Goal: Transaction & Acquisition: Purchase product/service

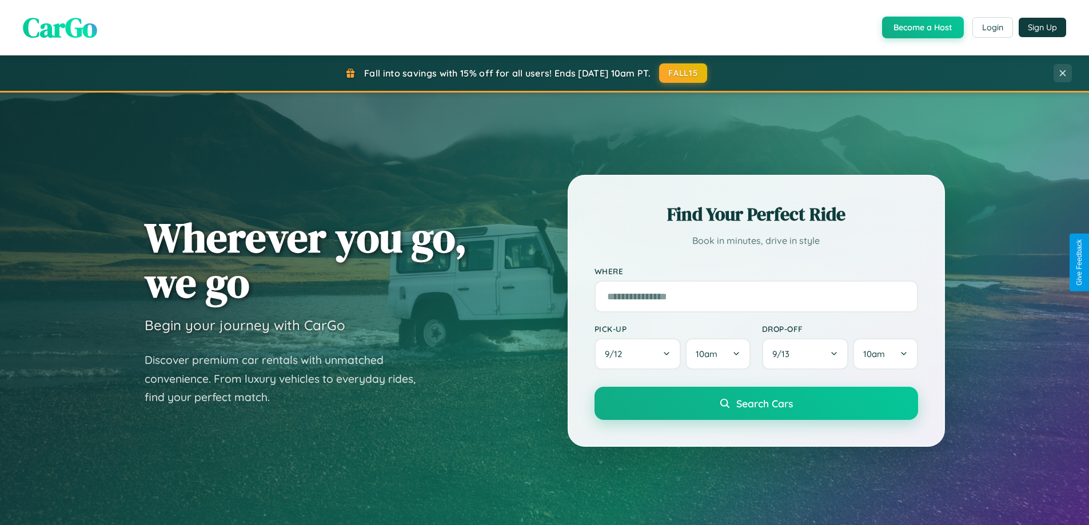
scroll to position [787, 0]
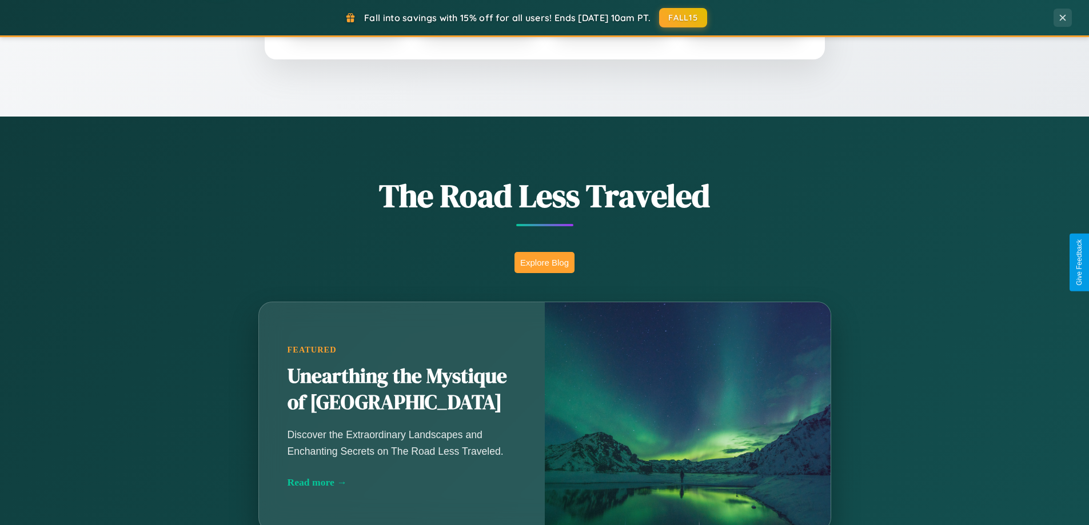
click at [544, 262] on button "Explore Blog" at bounding box center [544, 262] width 60 height 21
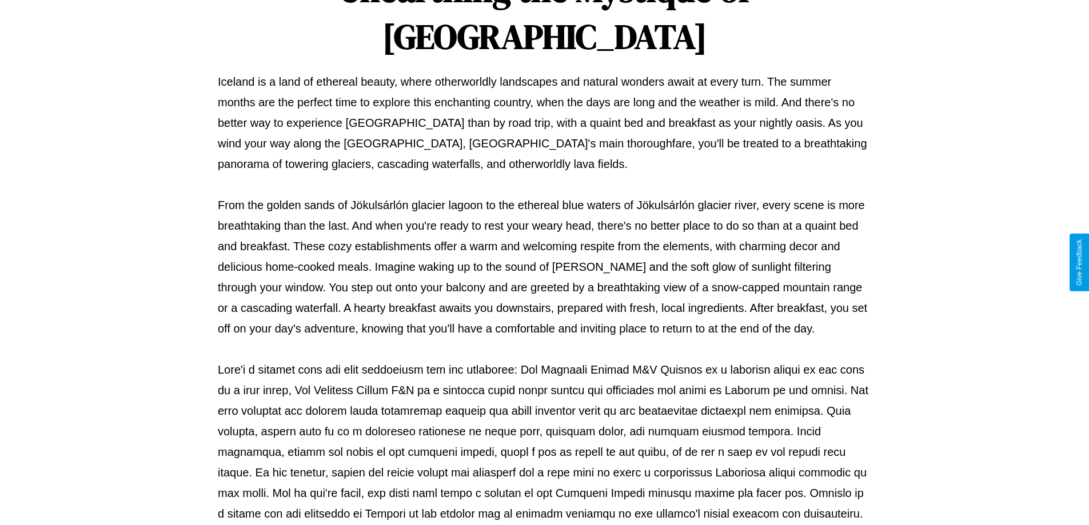
scroll to position [370, 0]
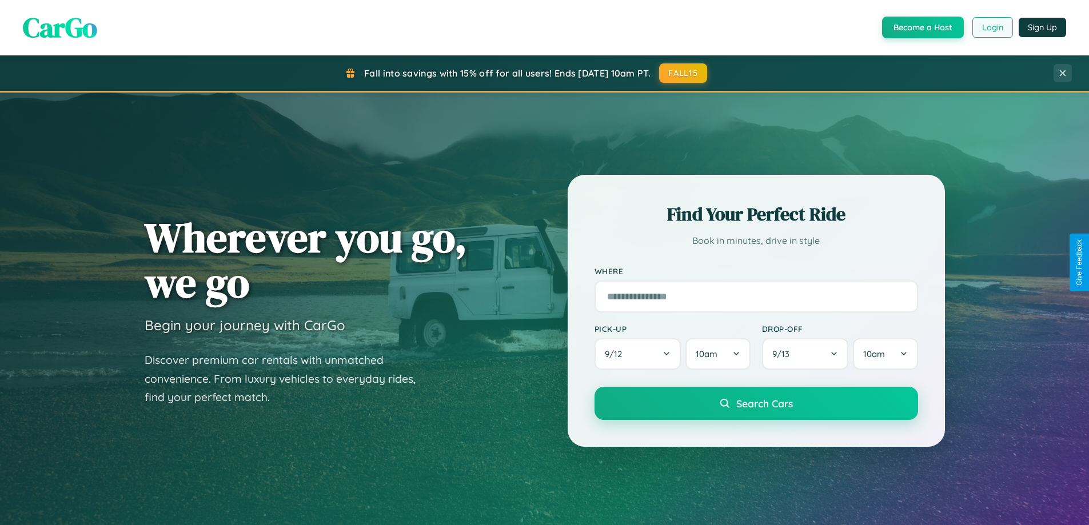
click at [992, 27] on button "Login" at bounding box center [992, 27] width 41 height 21
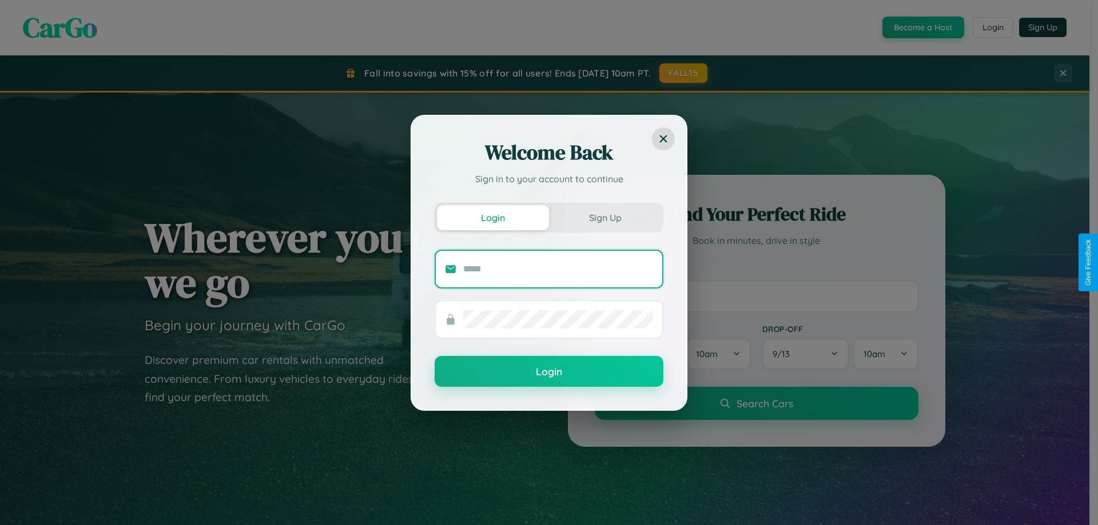
click at [558, 269] on input "text" at bounding box center [558, 269] width 190 height 18
type input "**********"
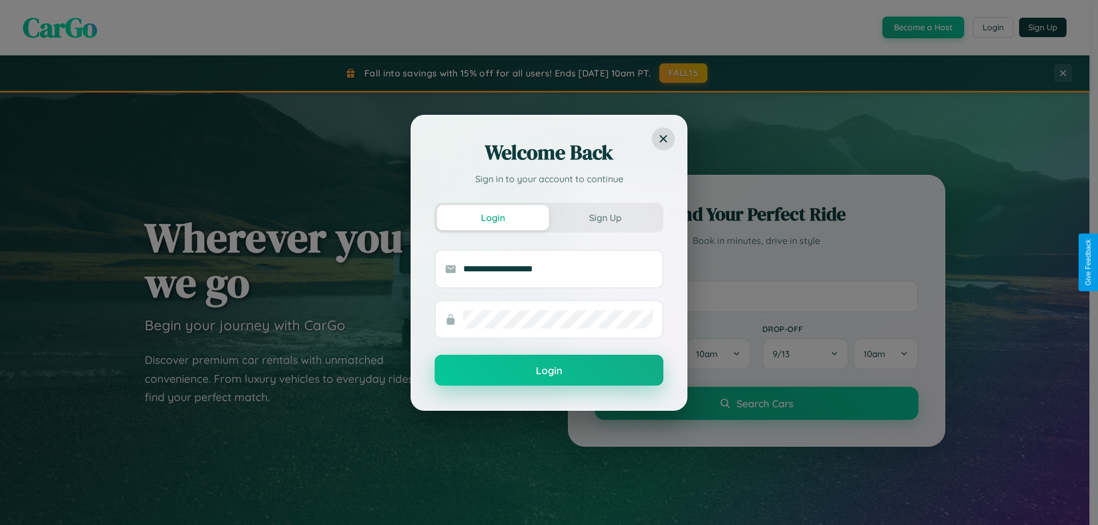
click at [549, 371] on button "Login" at bounding box center [548, 370] width 229 height 31
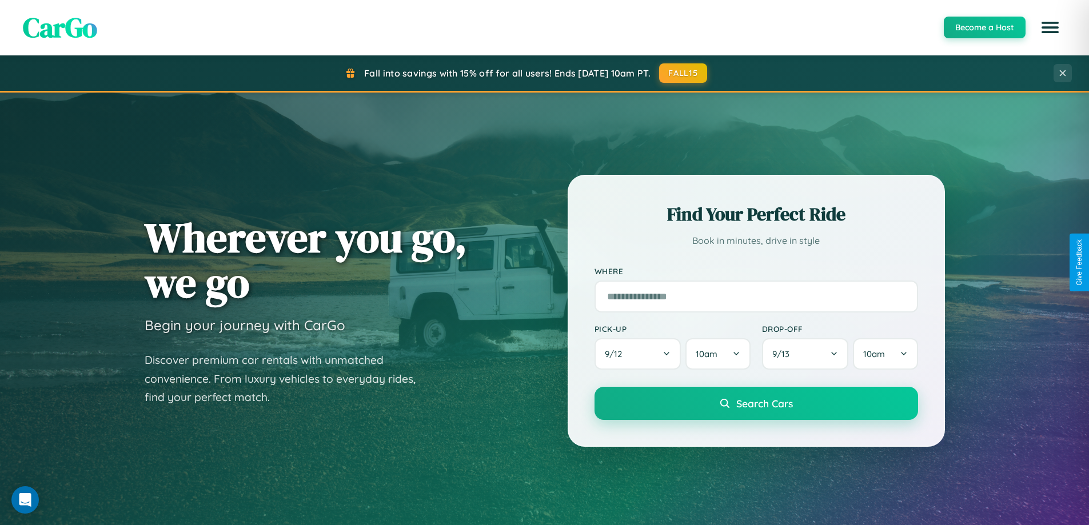
scroll to position [34, 0]
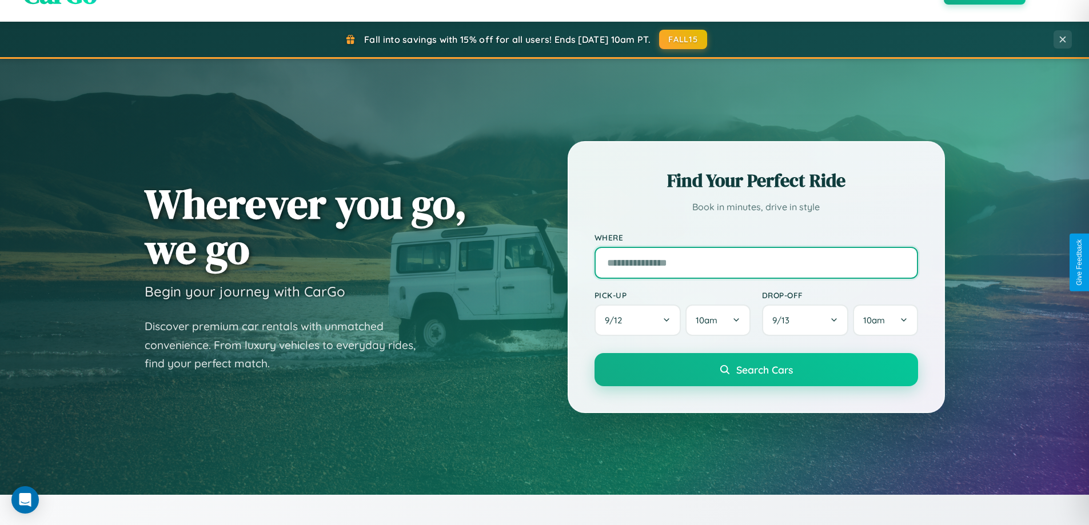
click at [756, 262] on input "text" at bounding box center [757, 263] width 324 height 32
type input "**********"
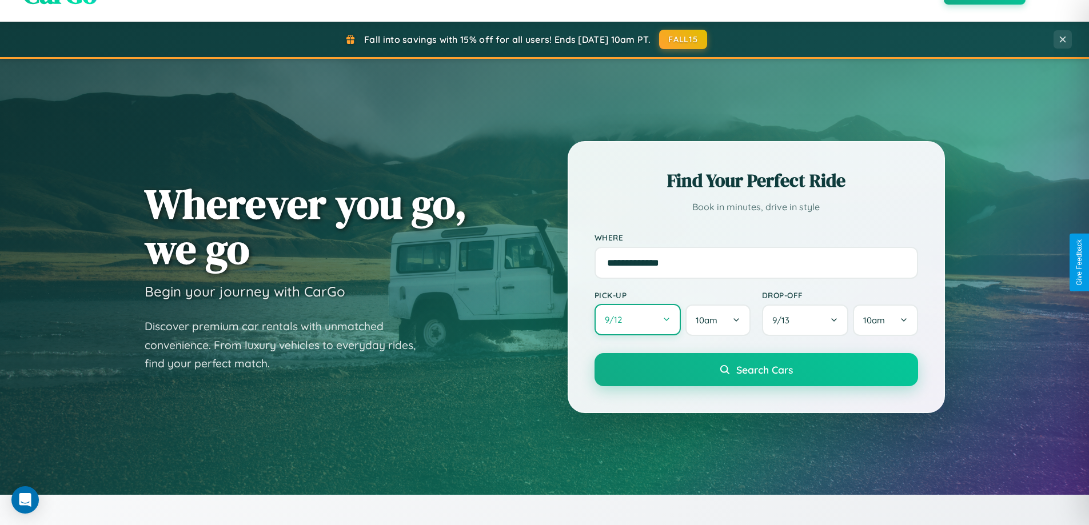
click at [637, 320] on button "9 / 12" at bounding box center [638, 319] width 87 height 31
select select "*"
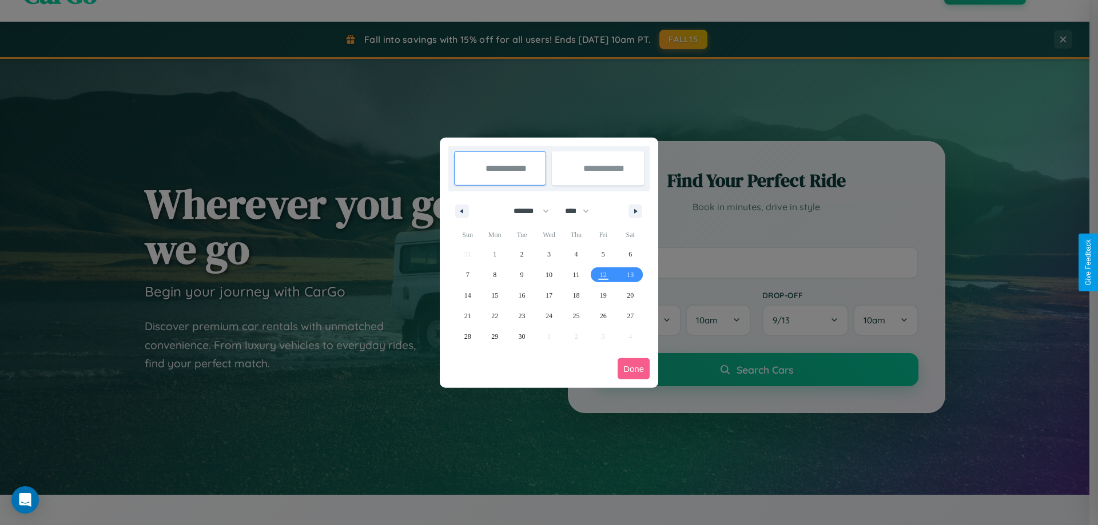
drag, startPoint x: 526, startPoint y: 211, endPoint x: 549, endPoint y: 229, distance: 29.3
click at [526, 211] on select "******* ******** ***** ***** *** **** **** ****** ********* ******* ******** **…" at bounding box center [529, 211] width 49 height 19
click at [582, 211] on select "**** **** **** **** **** **** **** **** **** **** **** **** **** **** **** ****…" at bounding box center [576, 211] width 34 height 19
select select "****"
click at [630, 274] on span "12" at bounding box center [630, 275] width 7 height 21
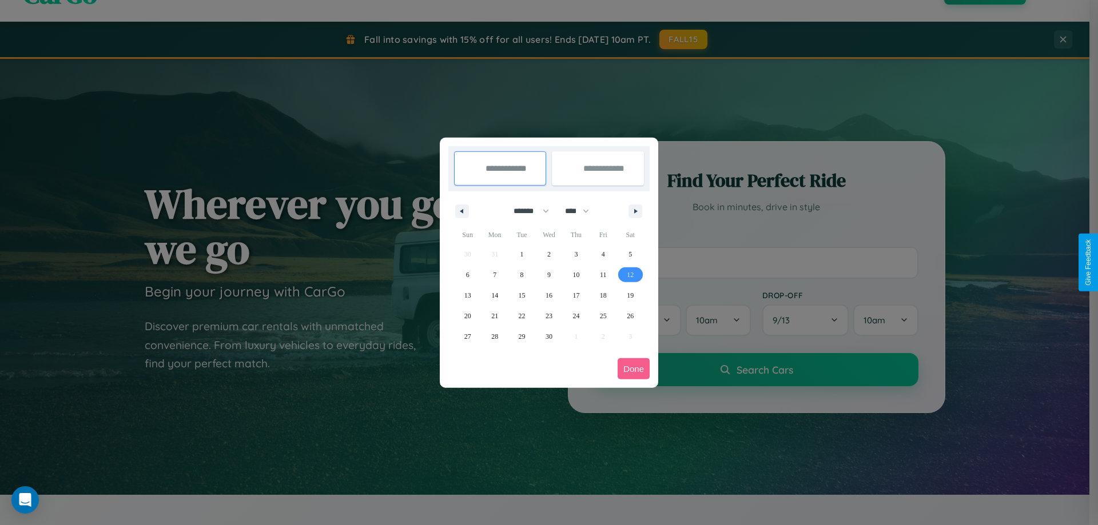
type input "**********"
click at [521, 295] on span "15" at bounding box center [521, 295] width 7 height 21
type input "**********"
click at [633, 369] on button "Done" at bounding box center [633, 368] width 32 height 21
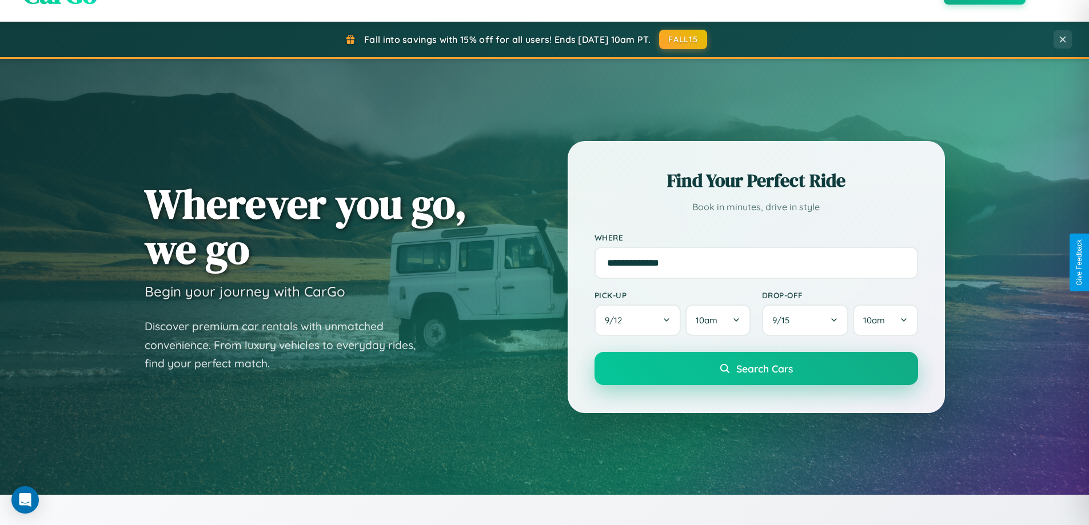
click at [756, 369] on span "Search Cars" at bounding box center [764, 368] width 57 height 13
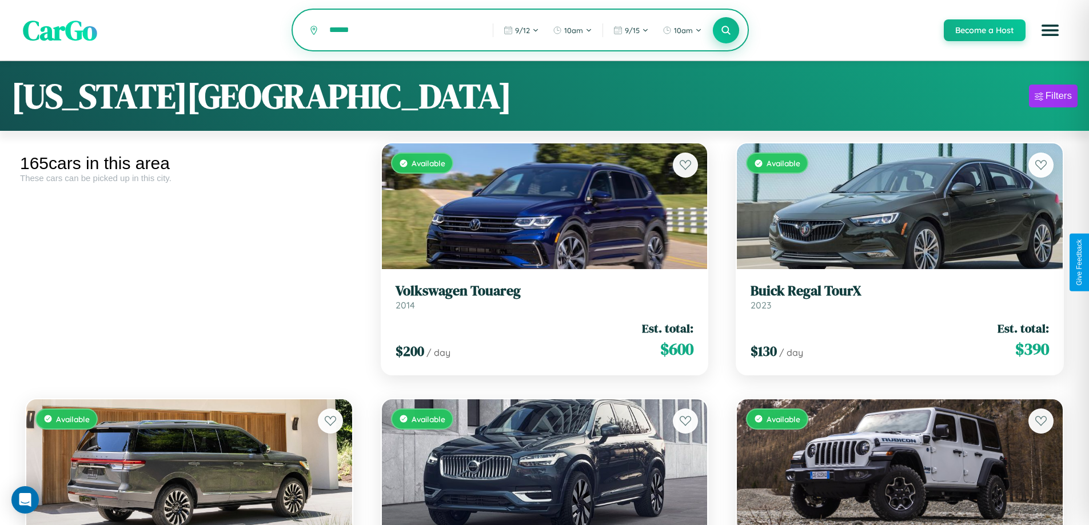
type input "******"
click at [725, 31] on icon at bounding box center [726, 30] width 11 height 11
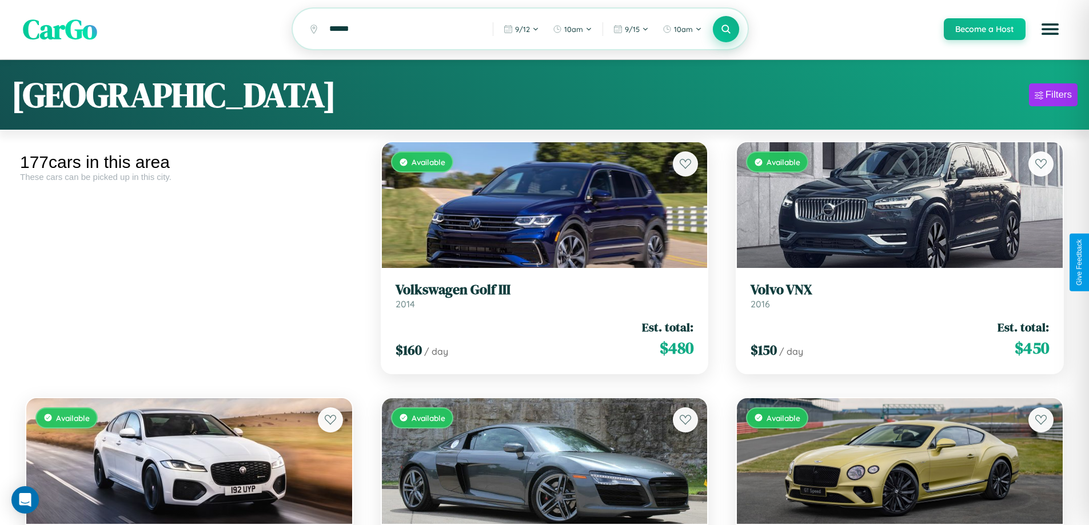
scroll to position [673, 0]
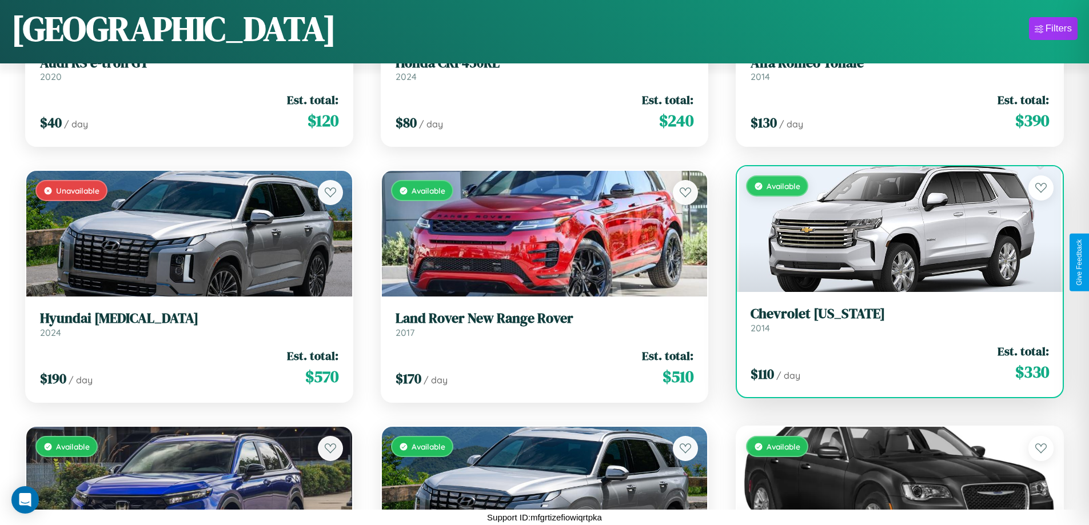
click at [892, 320] on h3 "Chevrolet Colorado" at bounding box center [900, 314] width 298 height 17
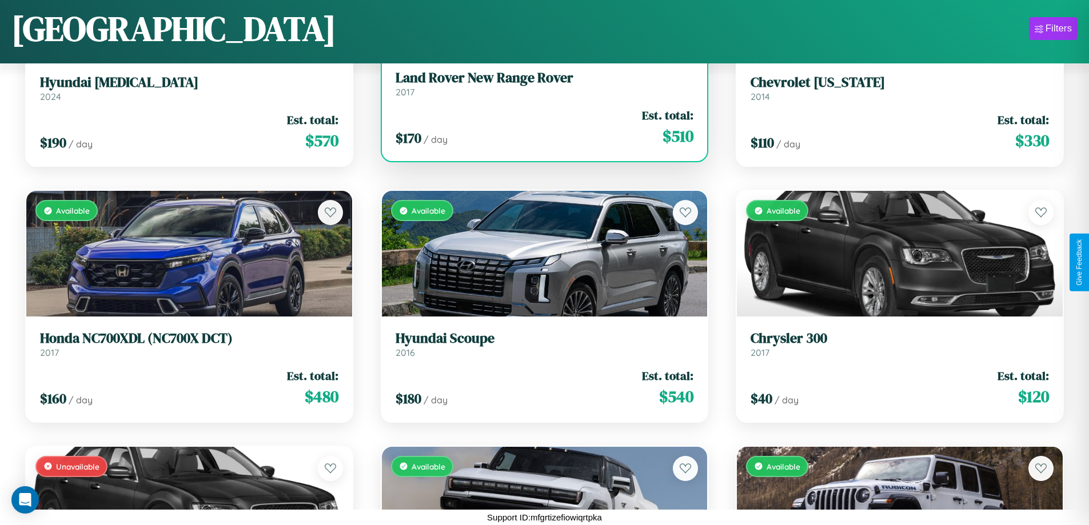
scroll to position [929, 0]
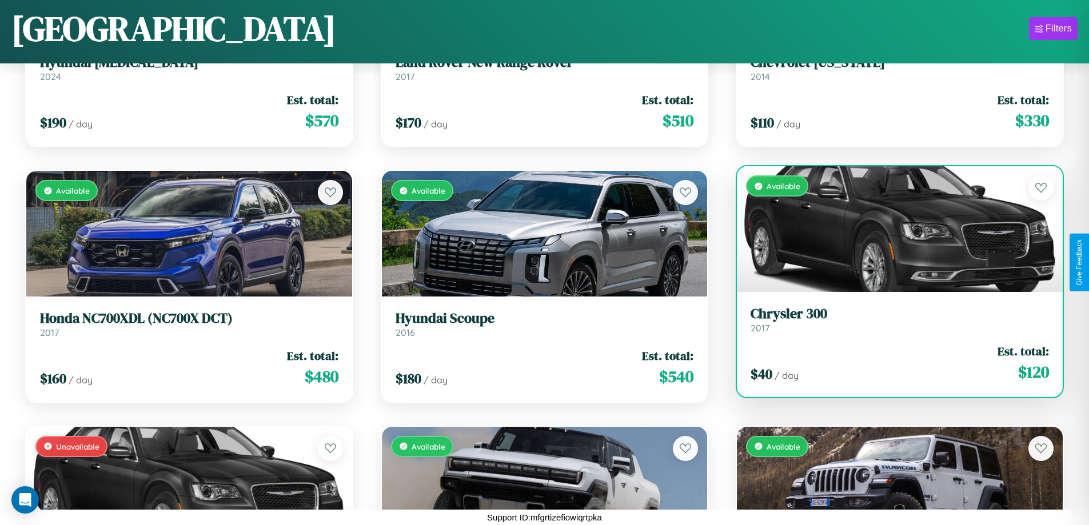
click at [892, 324] on link "Chrysler 300 2017" at bounding box center [900, 320] width 298 height 28
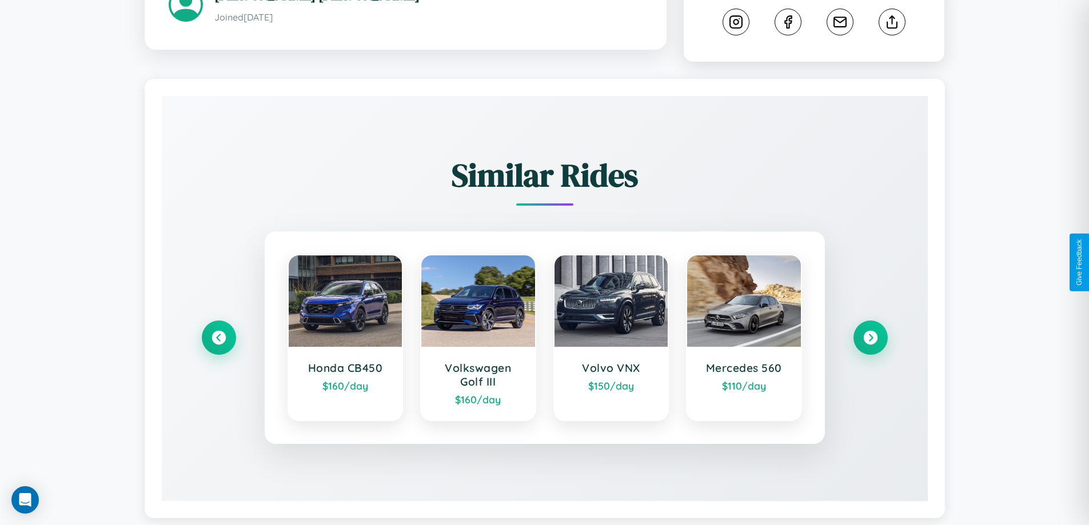
scroll to position [636, 0]
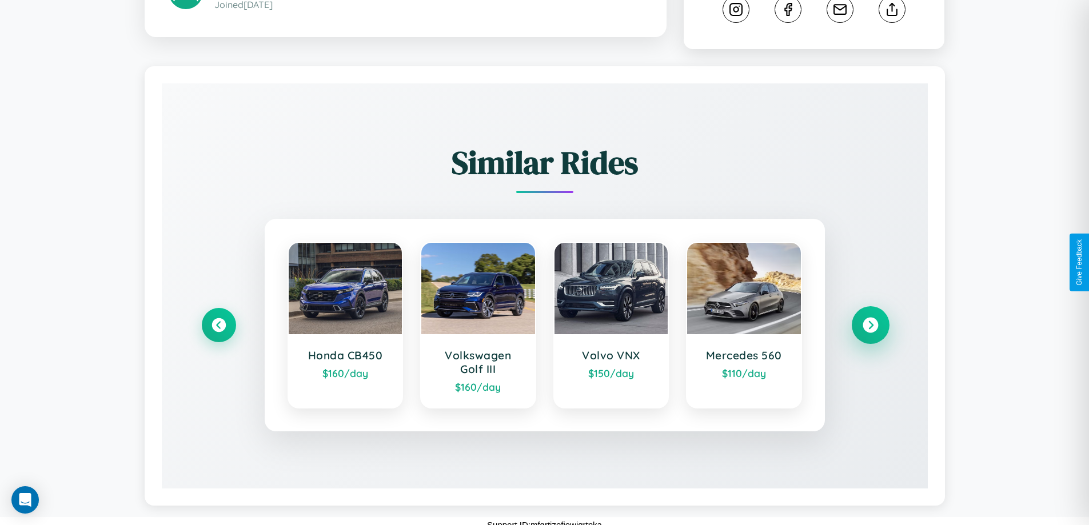
click at [870, 318] on icon at bounding box center [870, 325] width 15 height 15
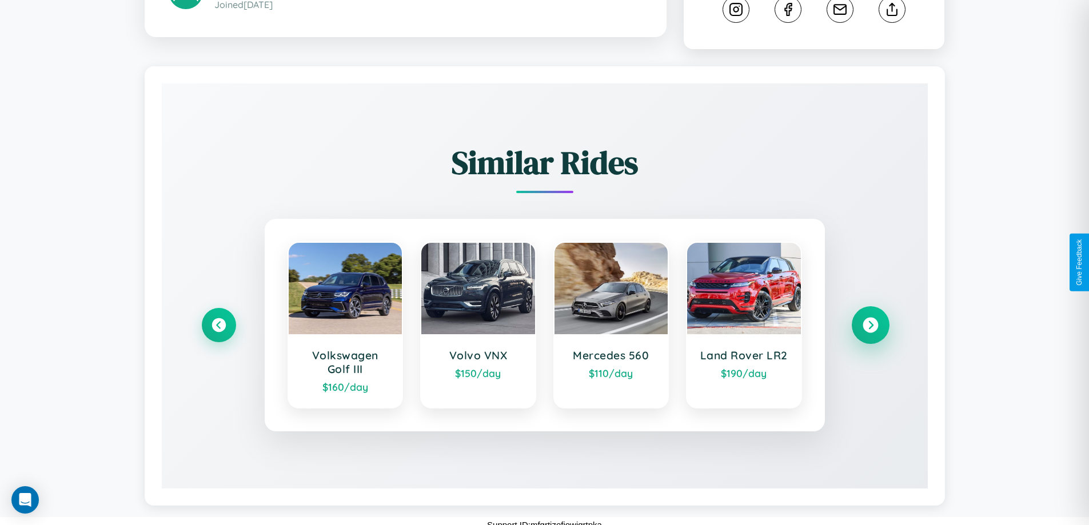
click at [870, 318] on icon at bounding box center [870, 325] width 15 height 15
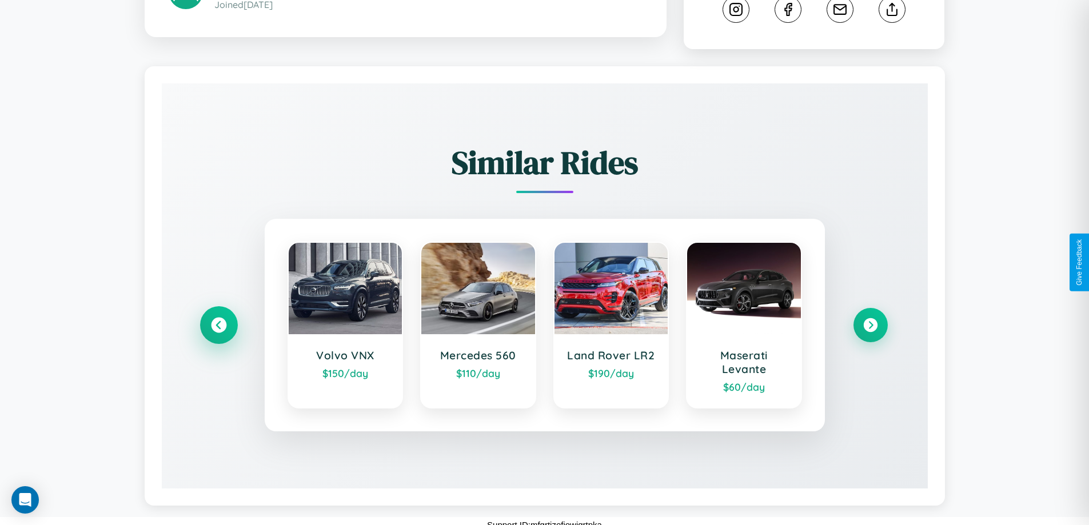
click at [218, 318] on icon at bounding box center [218, 325] width 15 height 15
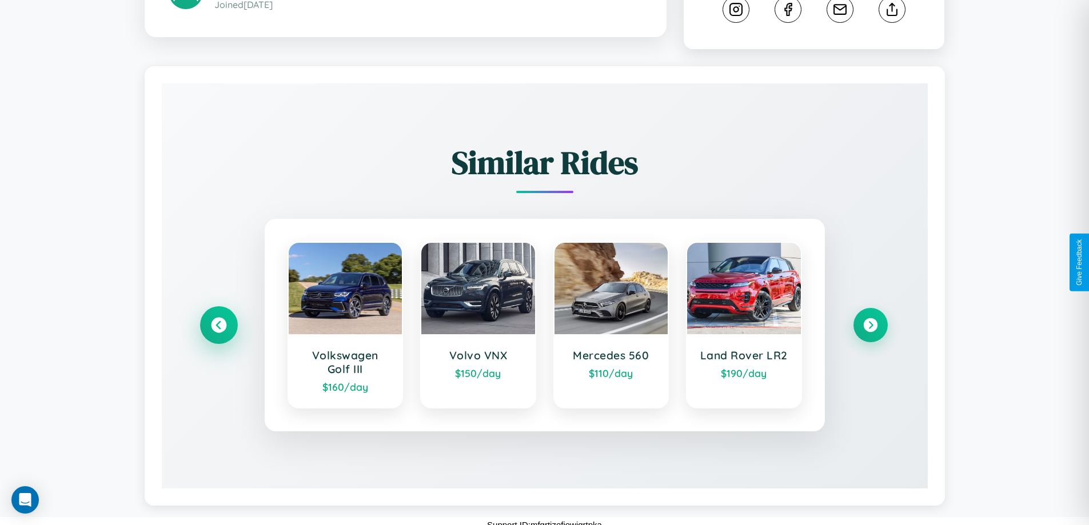
click at [218, 318] on icon at bounding box center [218, 325] width 15 height 15
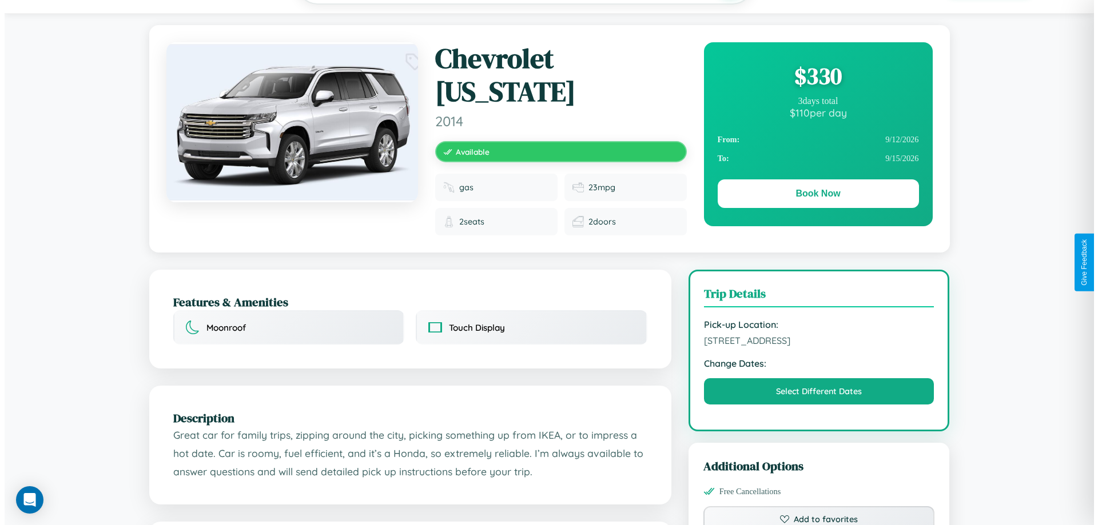
scroll to position [0, 0]
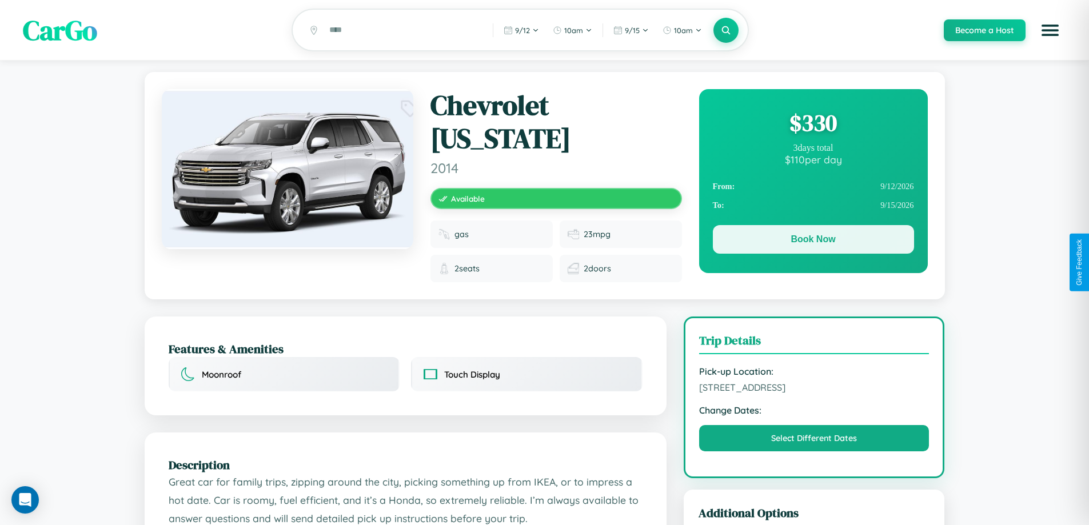
click at [813, 241] on button "Book Now" at bounding box center [813, 239] width 201 height 29
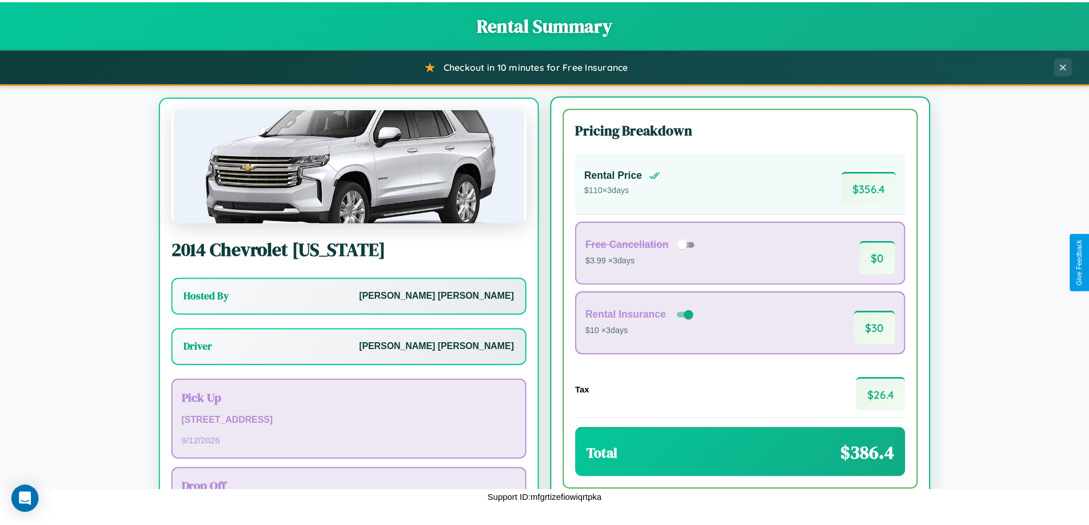
scroll to position [53, 0]
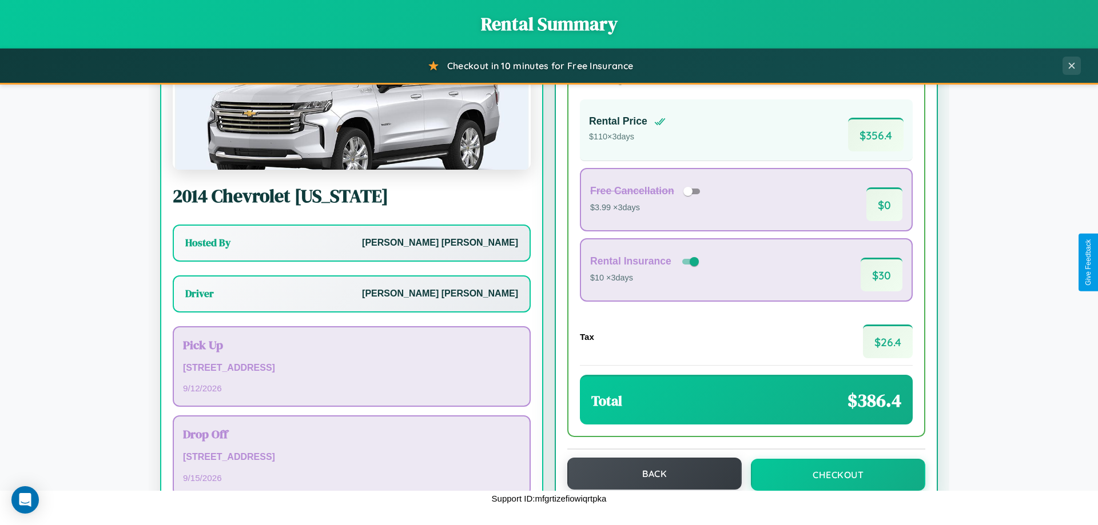
click at [649, 474] on button "Back" at bounding box center [654, 474] width 174 height 32
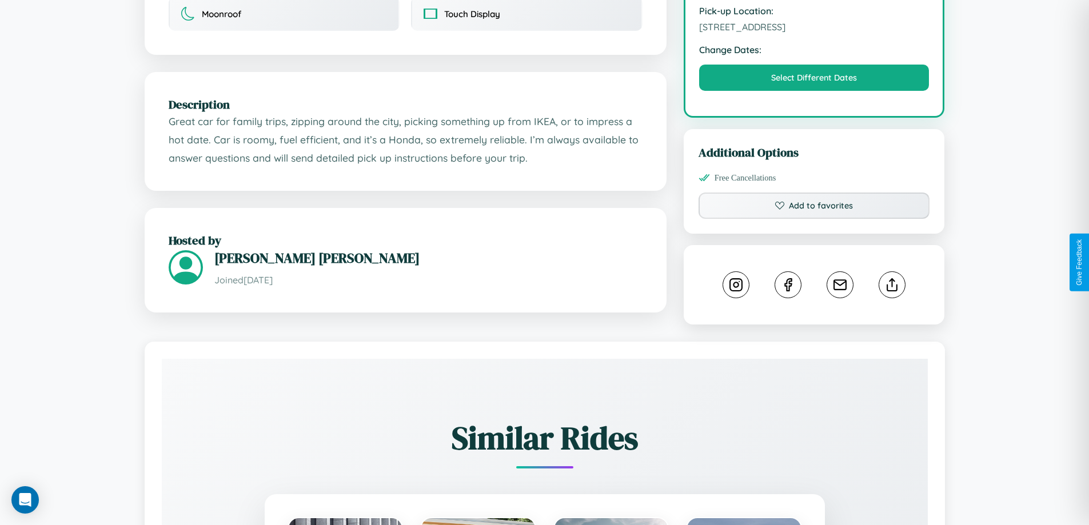
scroll to position [376, 0]
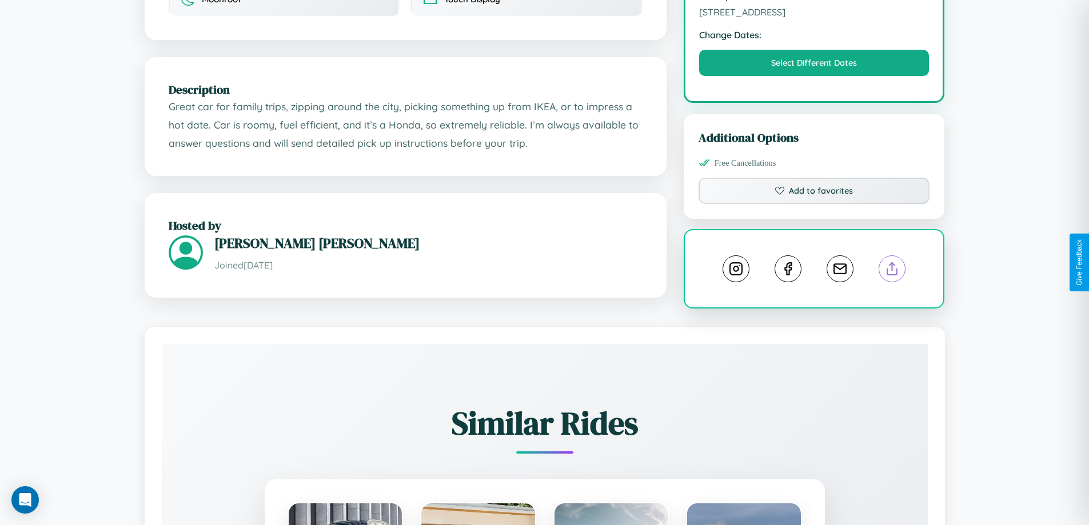
click at [892, 263] on line at bounding box center [892, 267] width 0 height 8
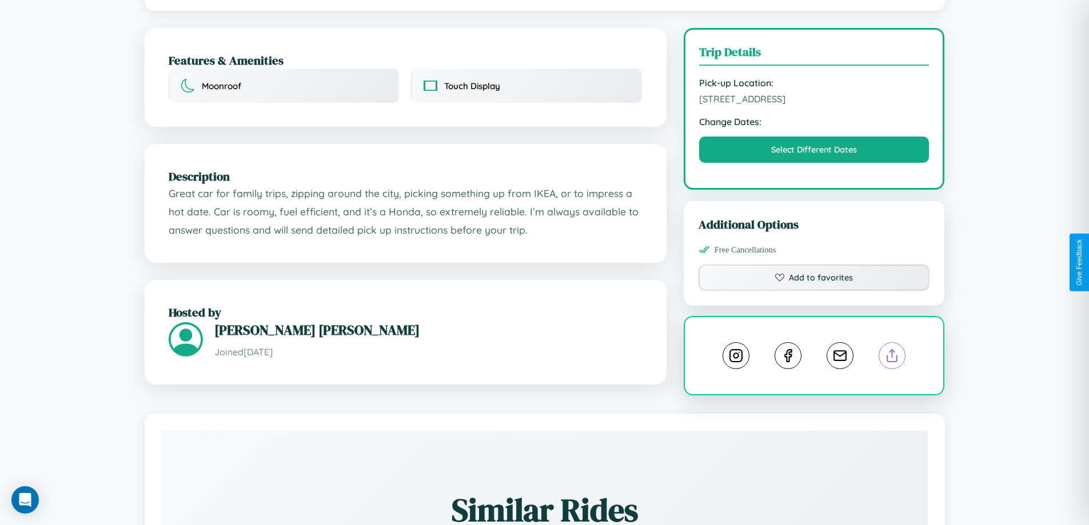
scroll to position [636, 0]
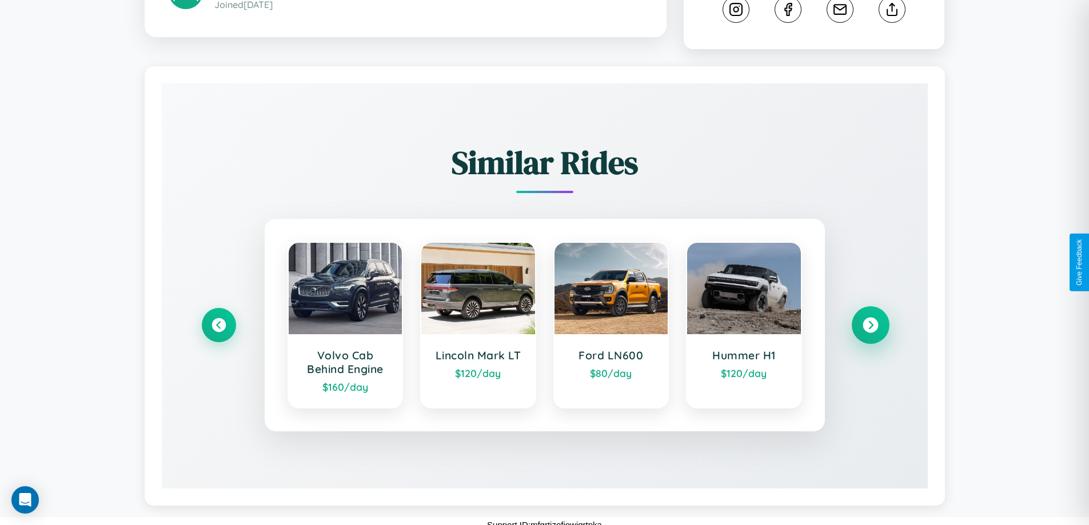
click at [870, 318] on icon at bounding box center [870, 325] width 15 height 15
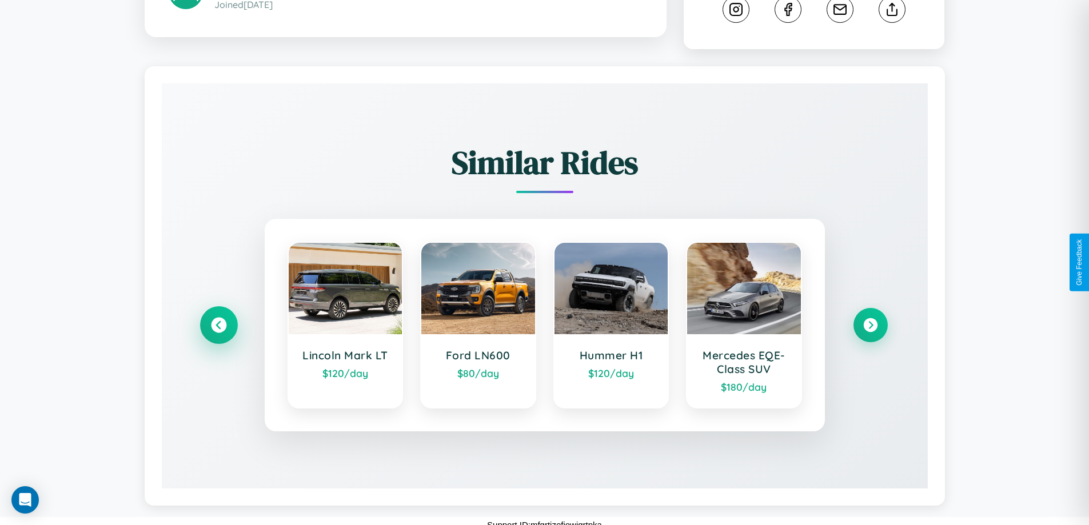
click at [218, 318] on icon at bounding box center [218, 325] width 15 height 15
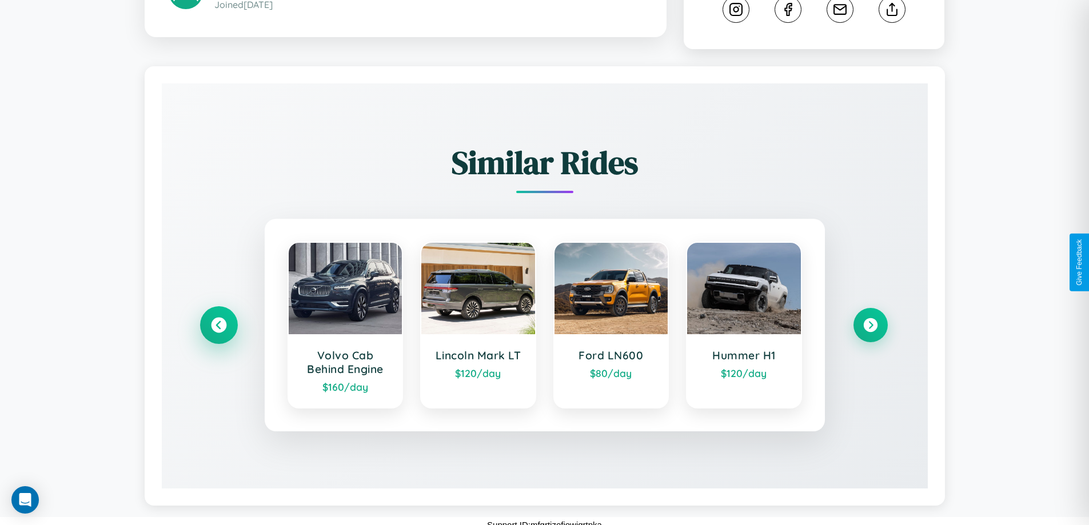
click at [218, 318] on icon at bounding box center [218, 325] width 15 height 15
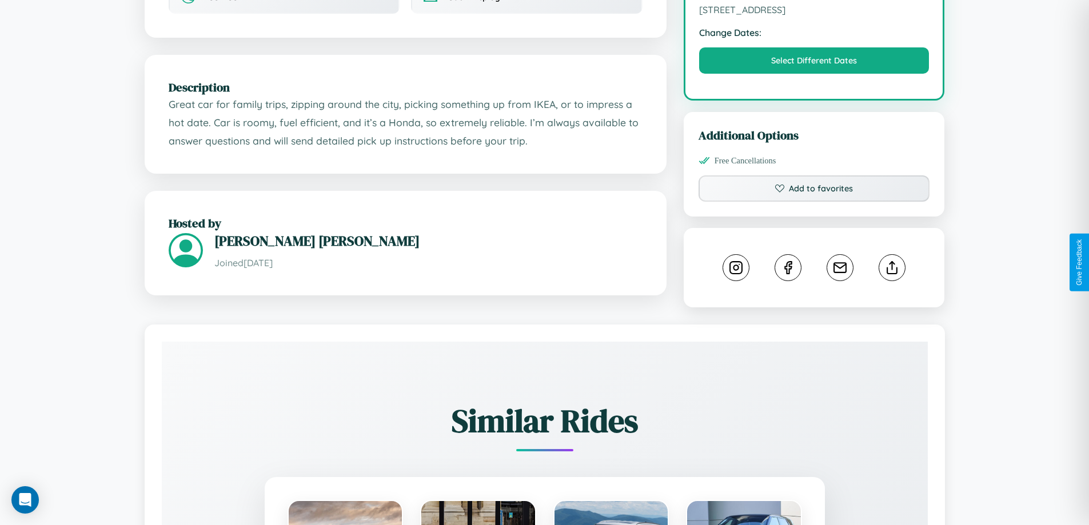
scroll to position [376, 0]
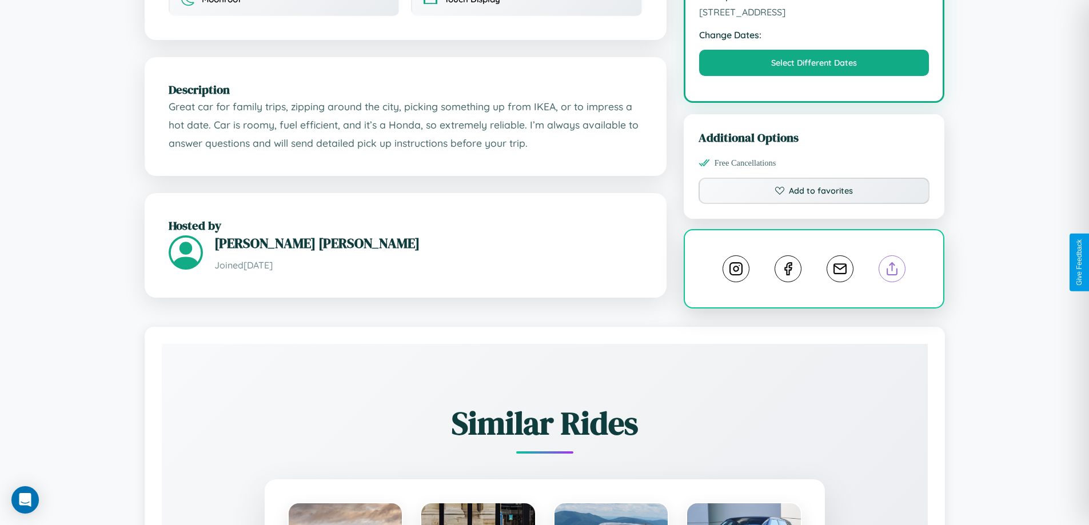
click at [892, 263] on line at bounding box center [892, 267] width 0 height 8
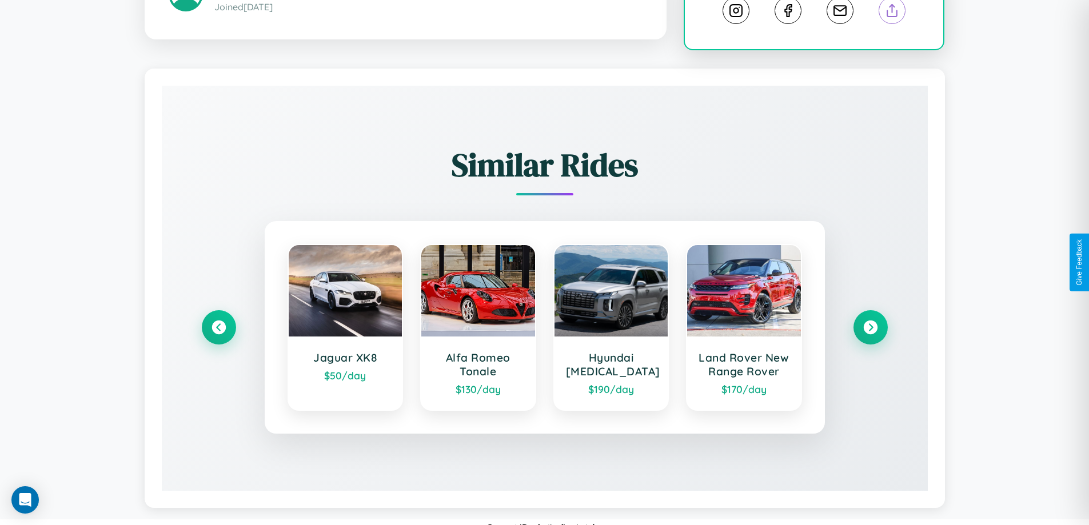
scroll to position [636, 0]
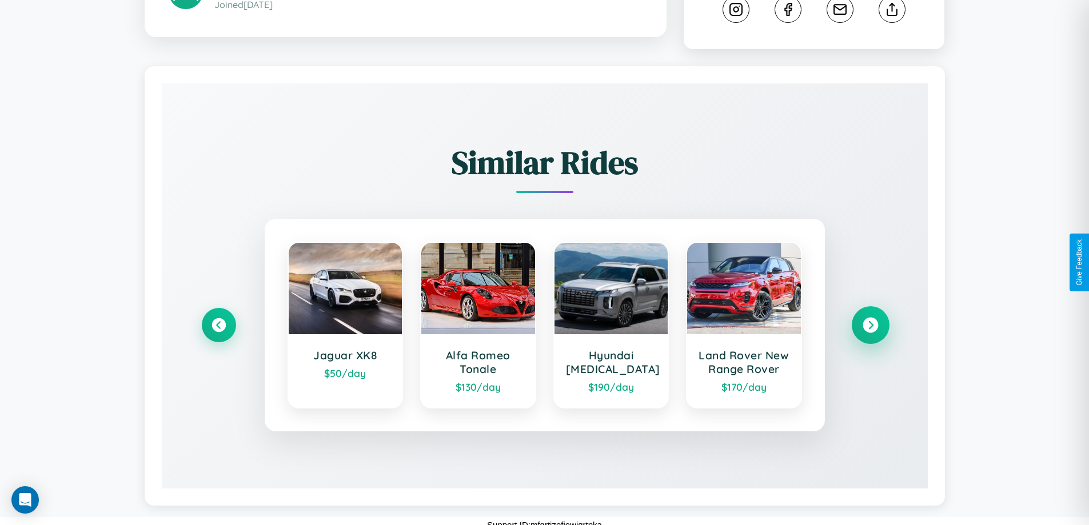
click at [870, 318] on icon at bounding box center [870, 325] width 15 height 15
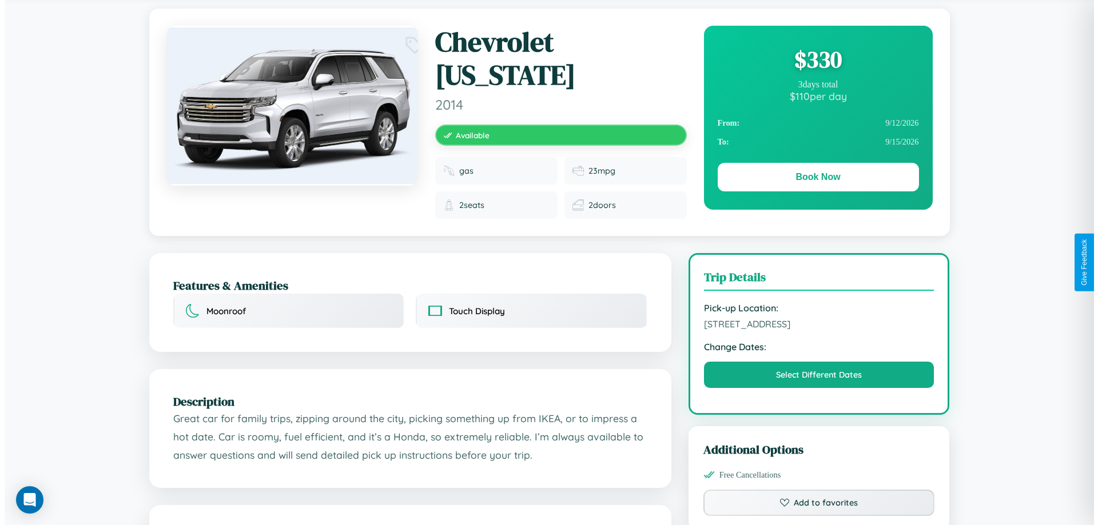
scroll to position [0, 0]
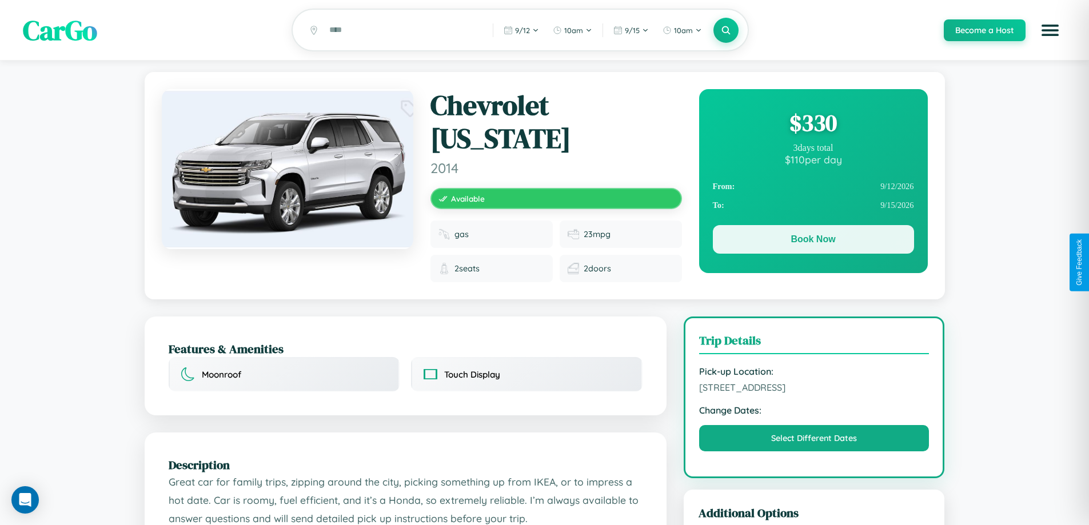
click at [813, 242] on button "Book Now" at bounding box center [813, 239] width 201 height 29
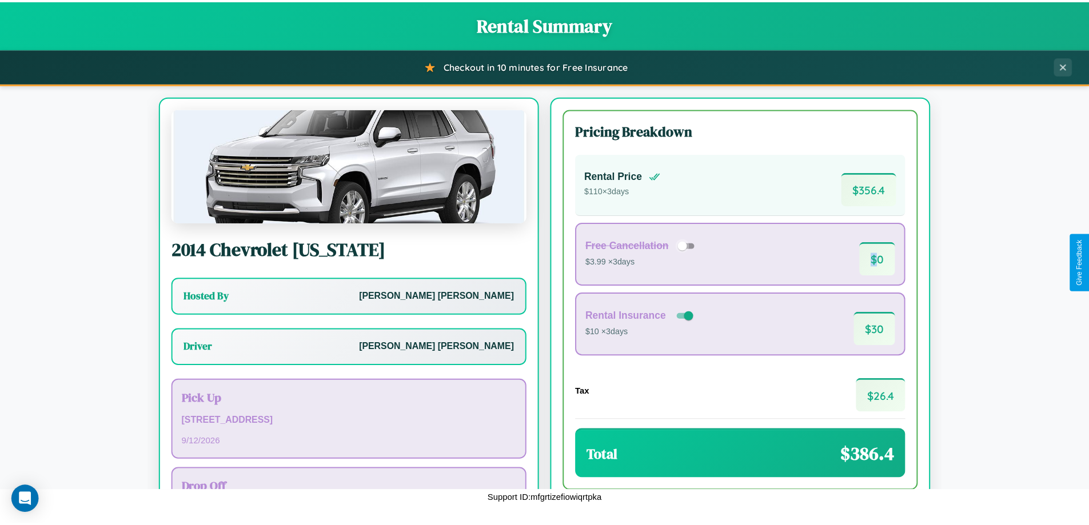
scroll to position [82, 0]
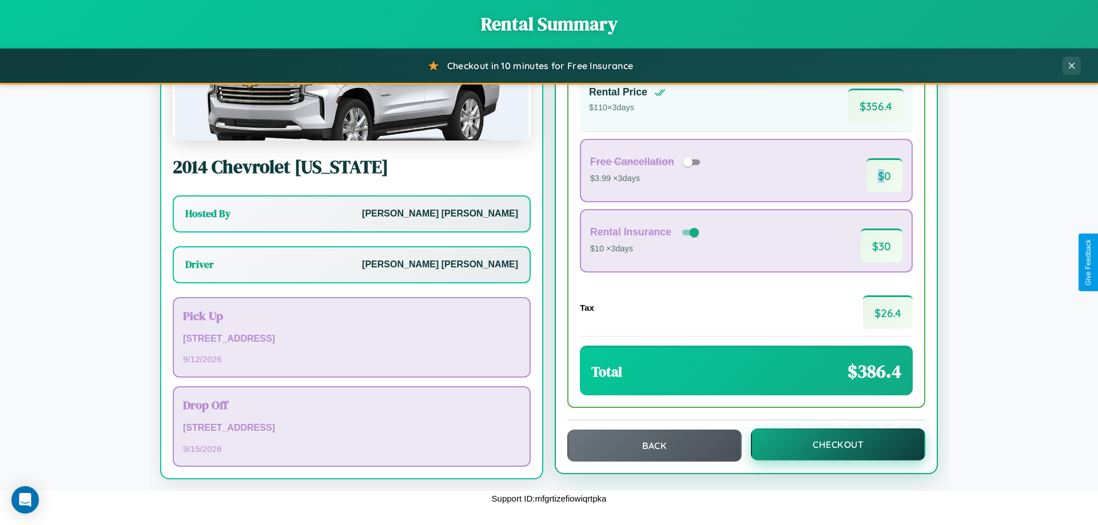
click at [830, 445] on button "Checkout" at bounding box center [838, 445] width 174 height 32
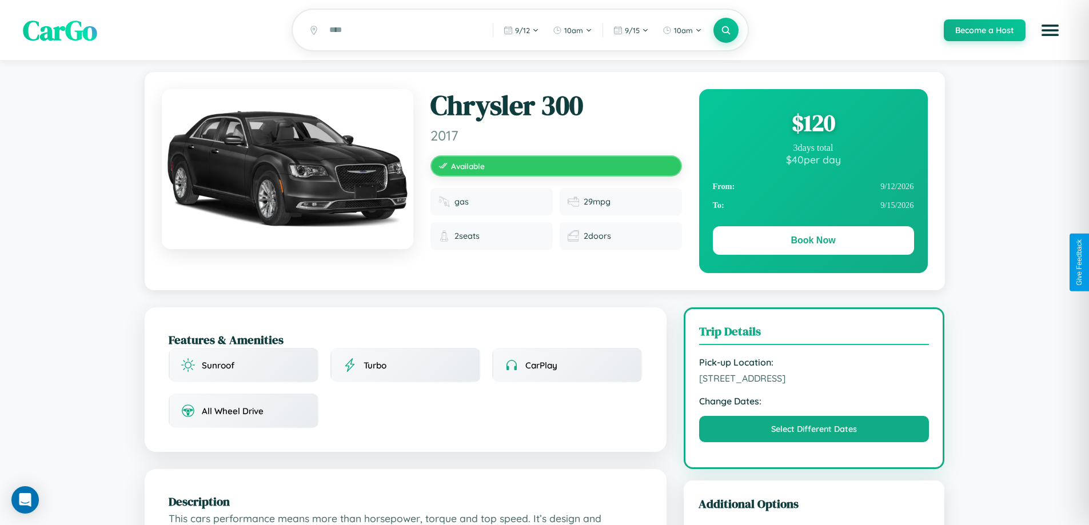
scroll to position [688, 0]
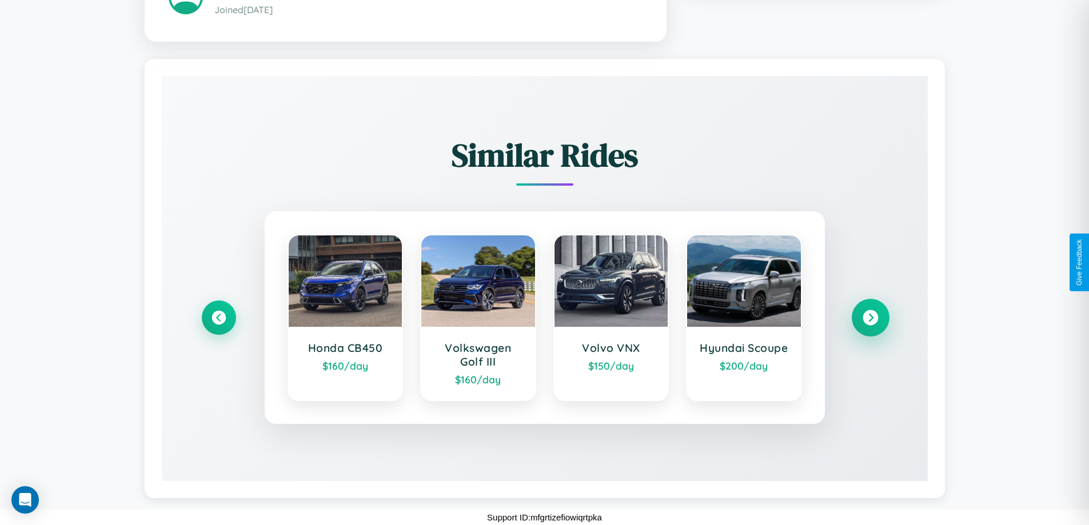
click at [870, 318] on icon at bounding box center [870, 317] width 15 height 15
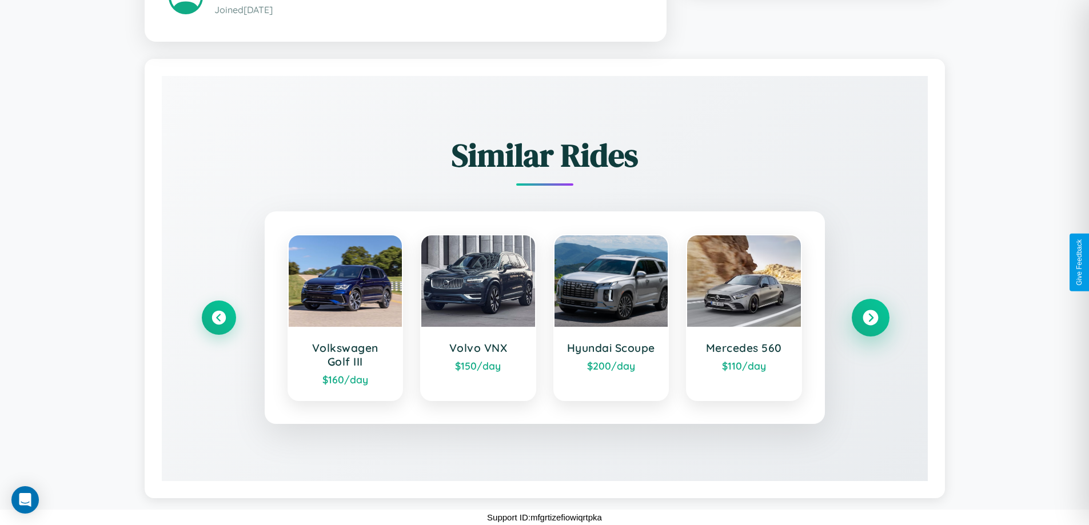
click at [870, 318] on icon at bounding box center [870, 317] width 15 height 15
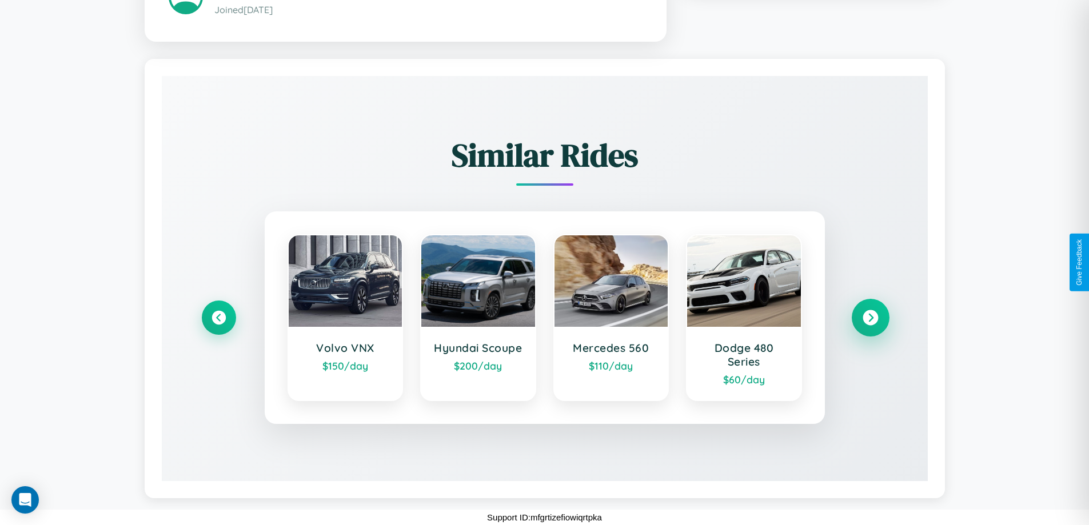
click at [870, 318] on icon at bounding box center [870, 317] width 15 height 15
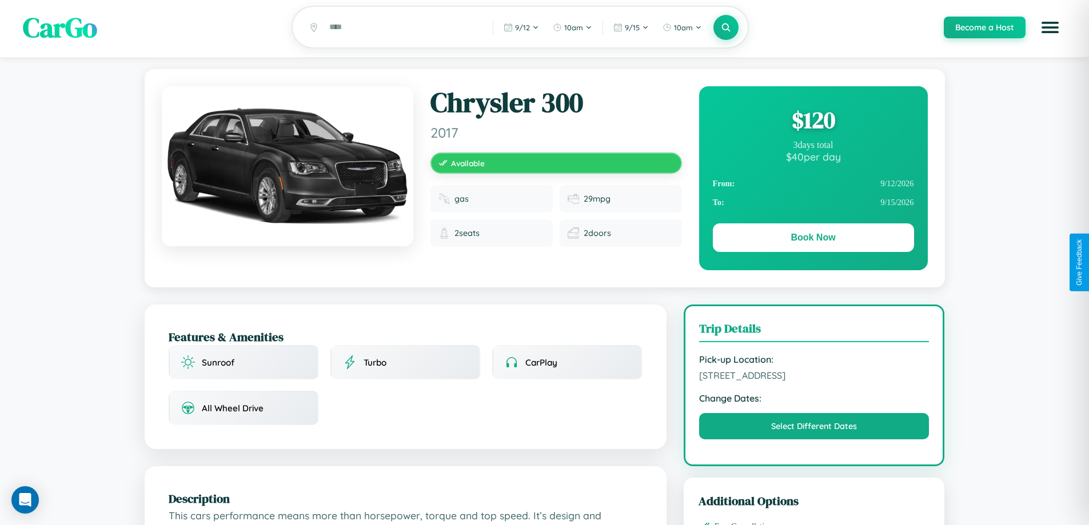
scroll to position [0, 0]
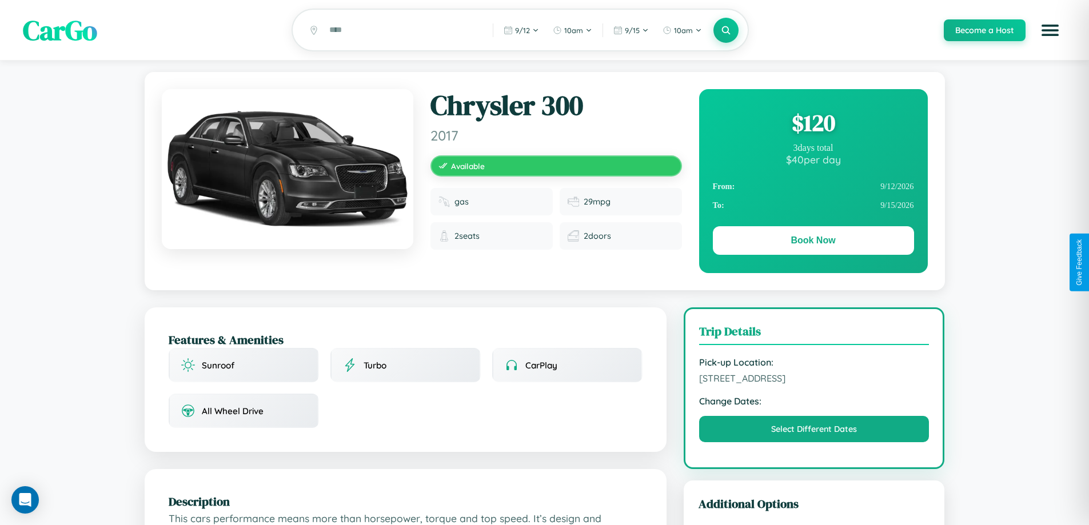
click at [813, 125] on div "$ 120" at bounding box center [813, 122] width 201 height 31
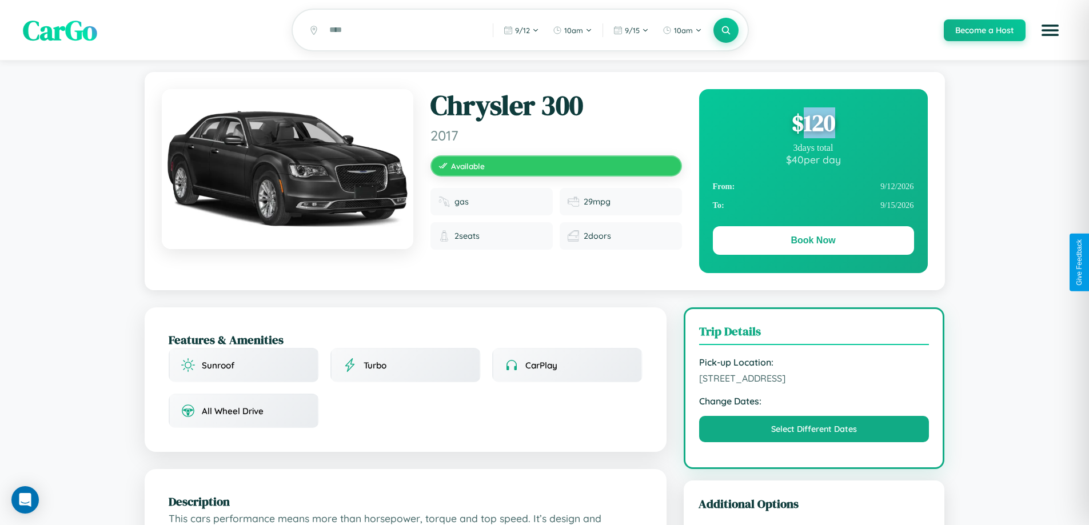
click at [813, 125] on div "$ 120" at bounding box center [813, 122] width 201 height 31
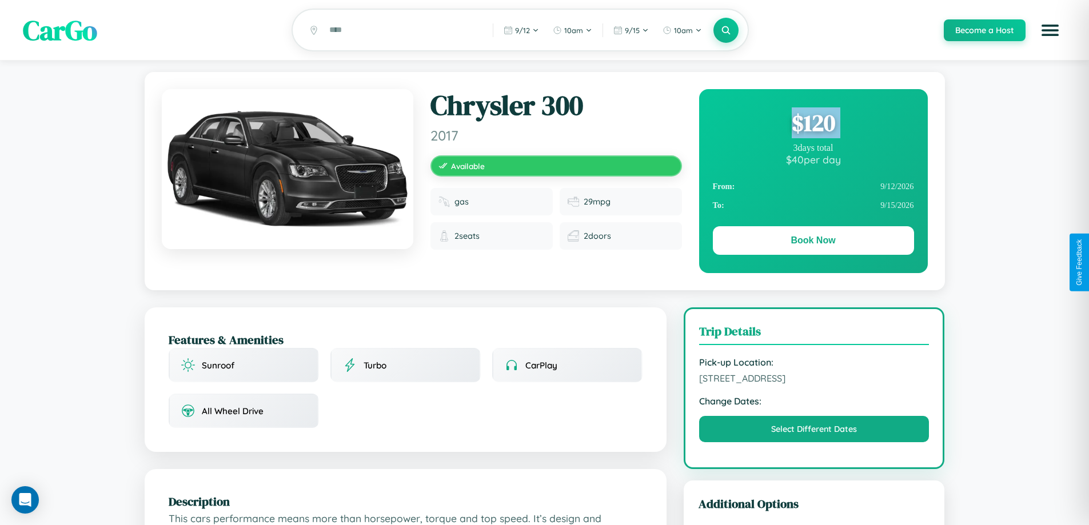
click at [813, 125] on div "$ 120" at bounding box center [813, 122] width 201 height 31
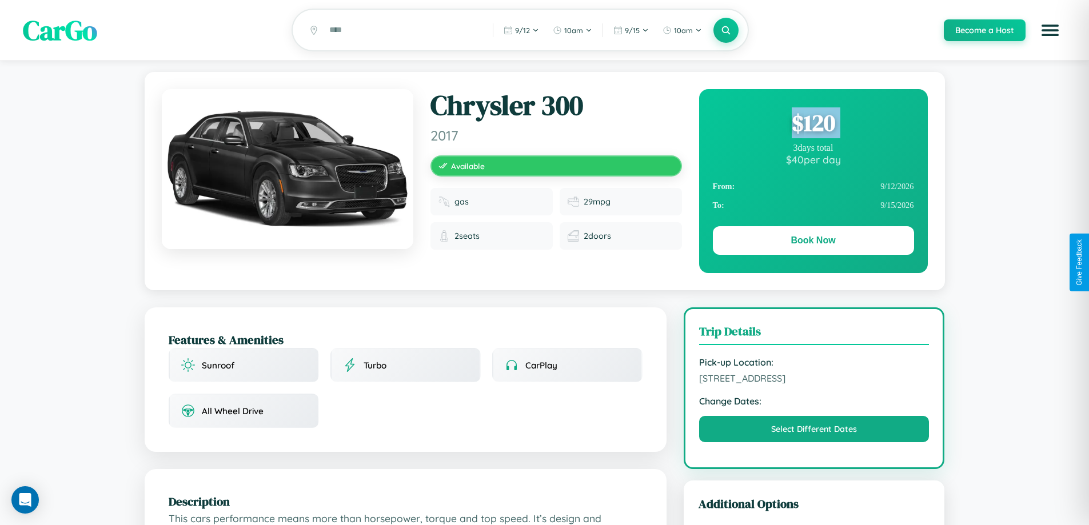
click at [813, 125] on div "$ 120" at bounding box center [813, 122] width 201 height 31
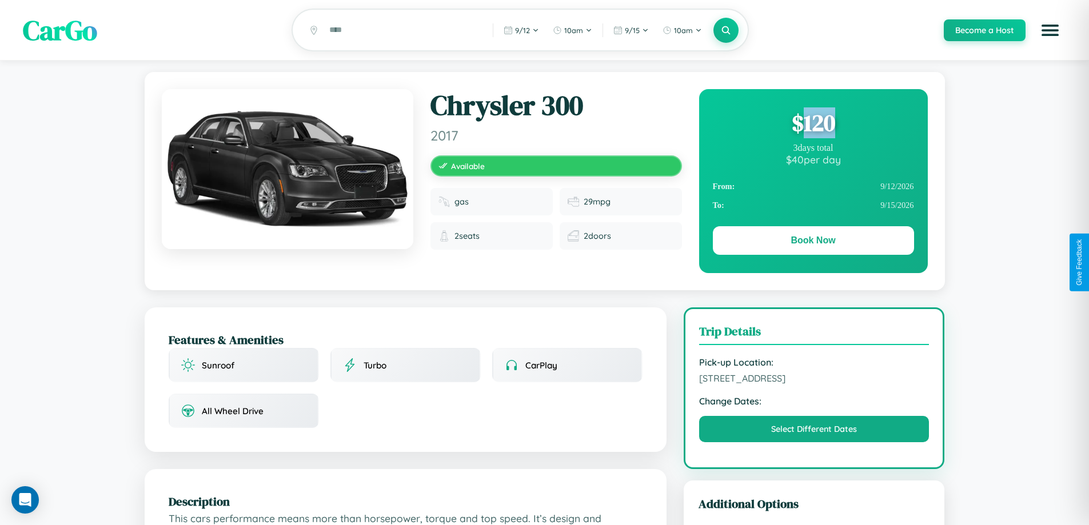
click at [813, 125] on div "$ 120" at bounding box center [813, 122] width 201 height 31
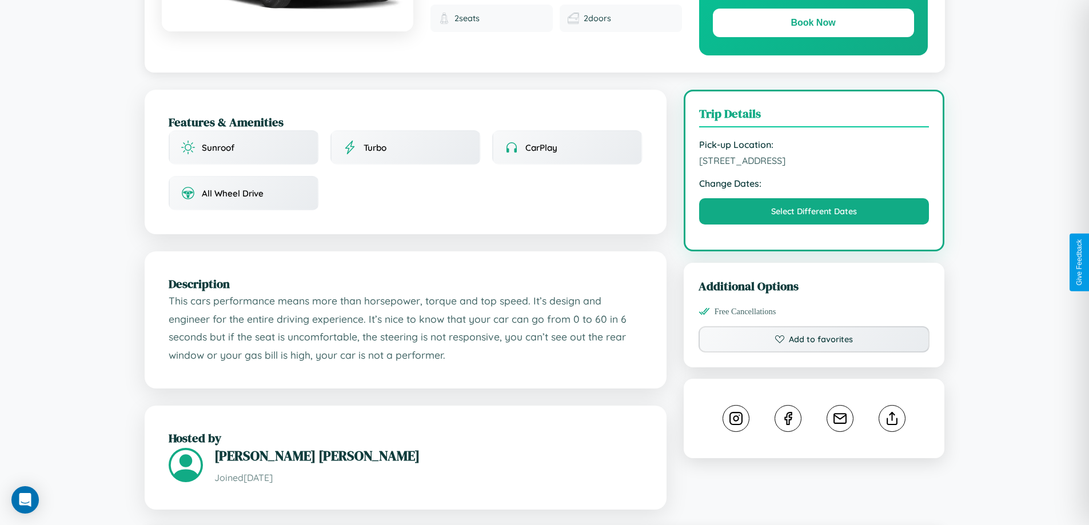
scroll to position [376, 0]
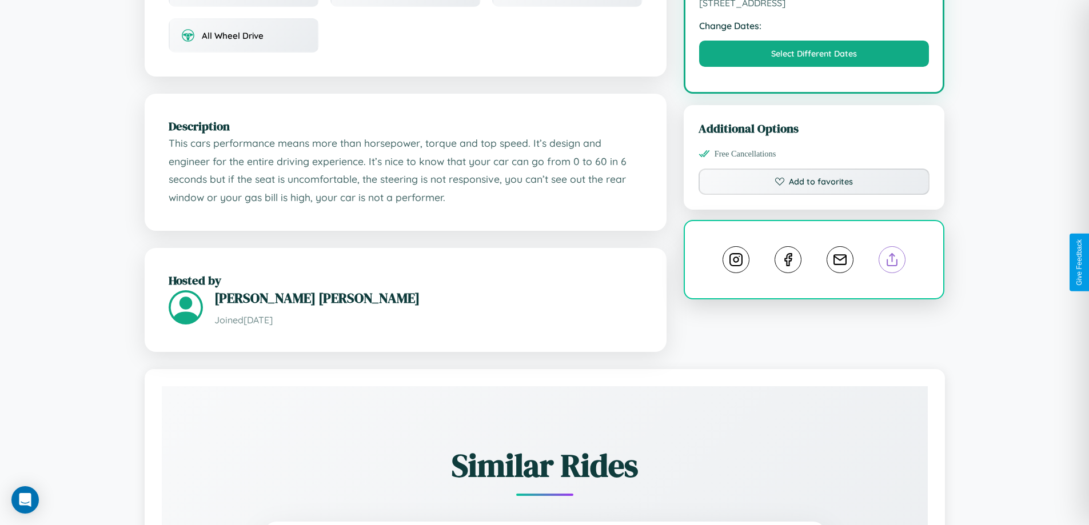
click at [892, 261] on line at bounding box center [892, 258] width 0 height 8
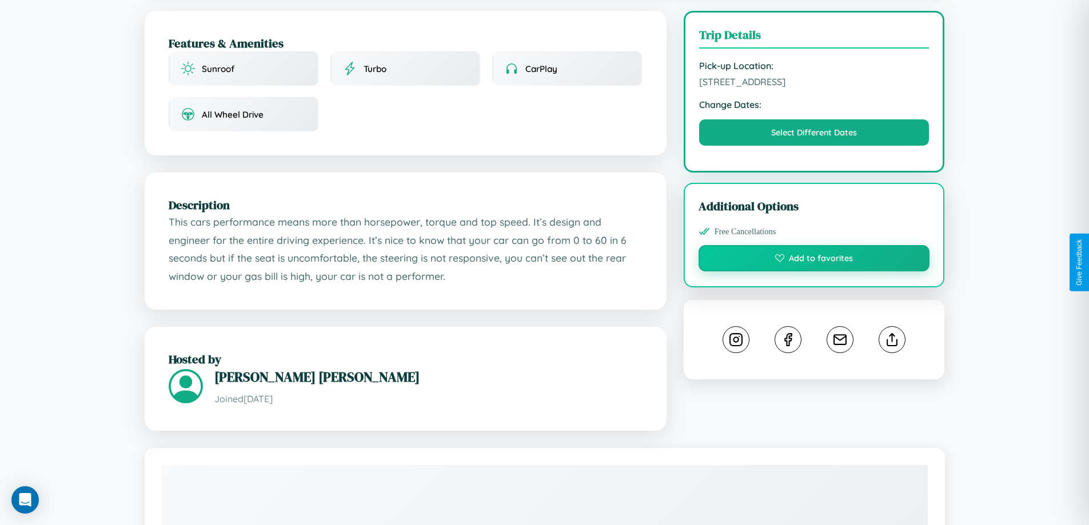
click at [814, 260] on button "Add to favorites" at bounding box center [815, 258] width 232 height 26
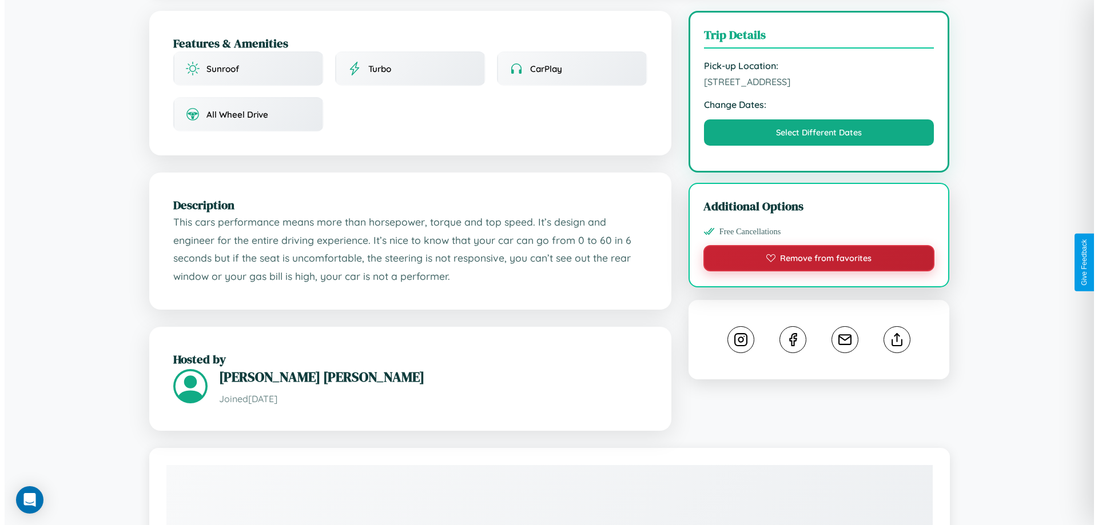
scroll to position [0, 0]
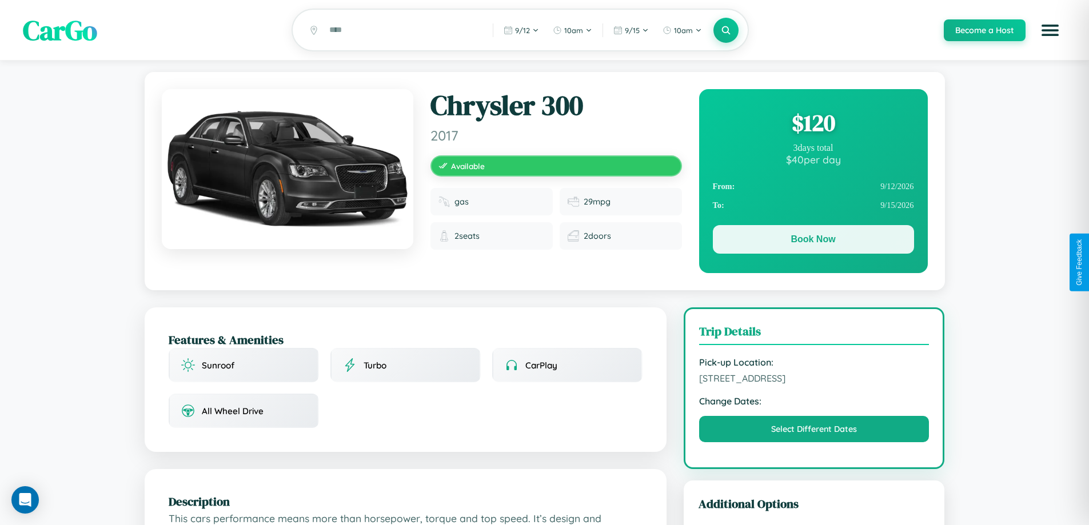
click at [813, 241] on button "Book Now" at bounding box center [813, 239] width 201 height 29
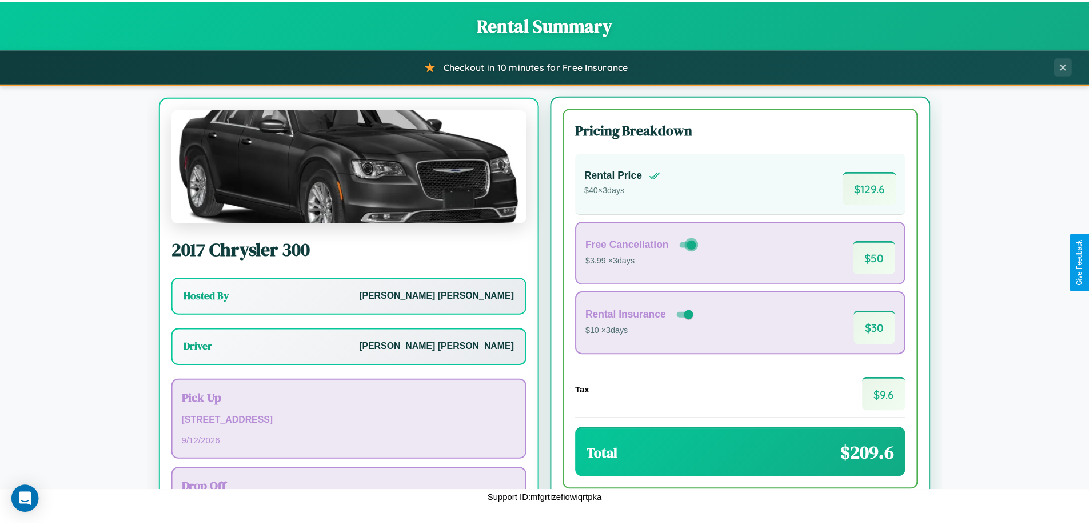
scroll to position [53, 0]
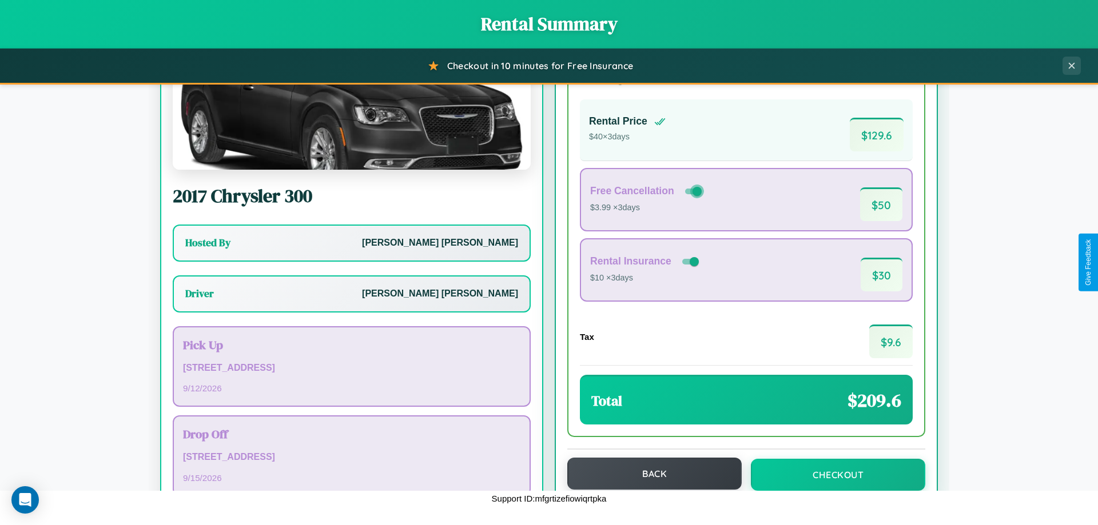
click at [649, 474] on button "Back" at bounding box center [654, 474] width 174 height 32
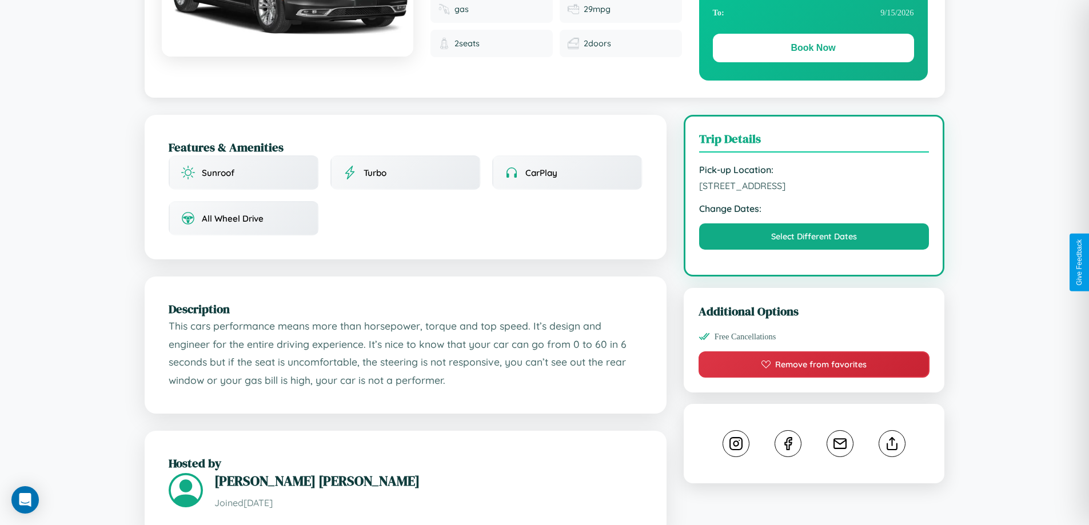
scroll to position [376, 0]
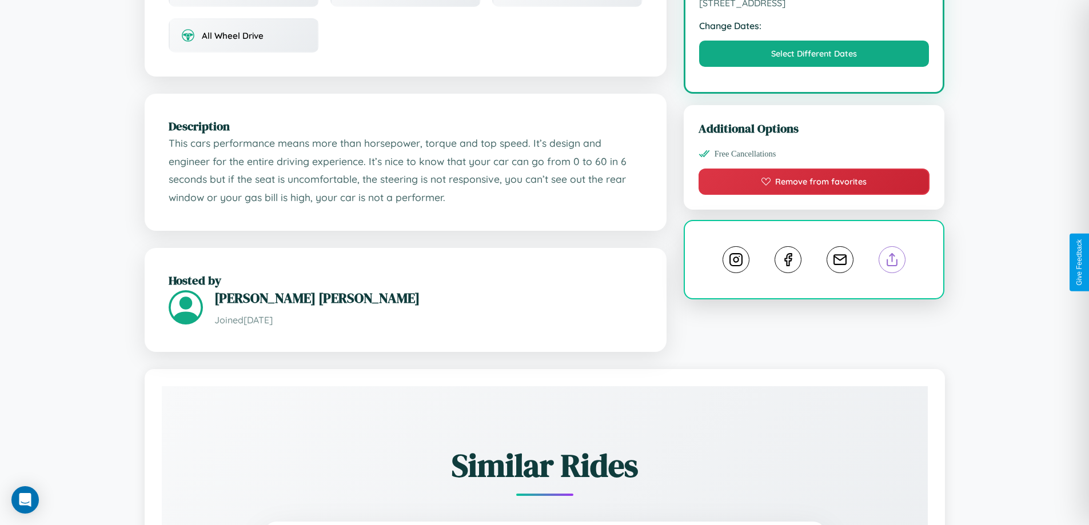
click at [892, 262] on line at bounding box center [892, 258] width 0 height 8
